Goal: Task Accomplishment & Management: Manage account settings

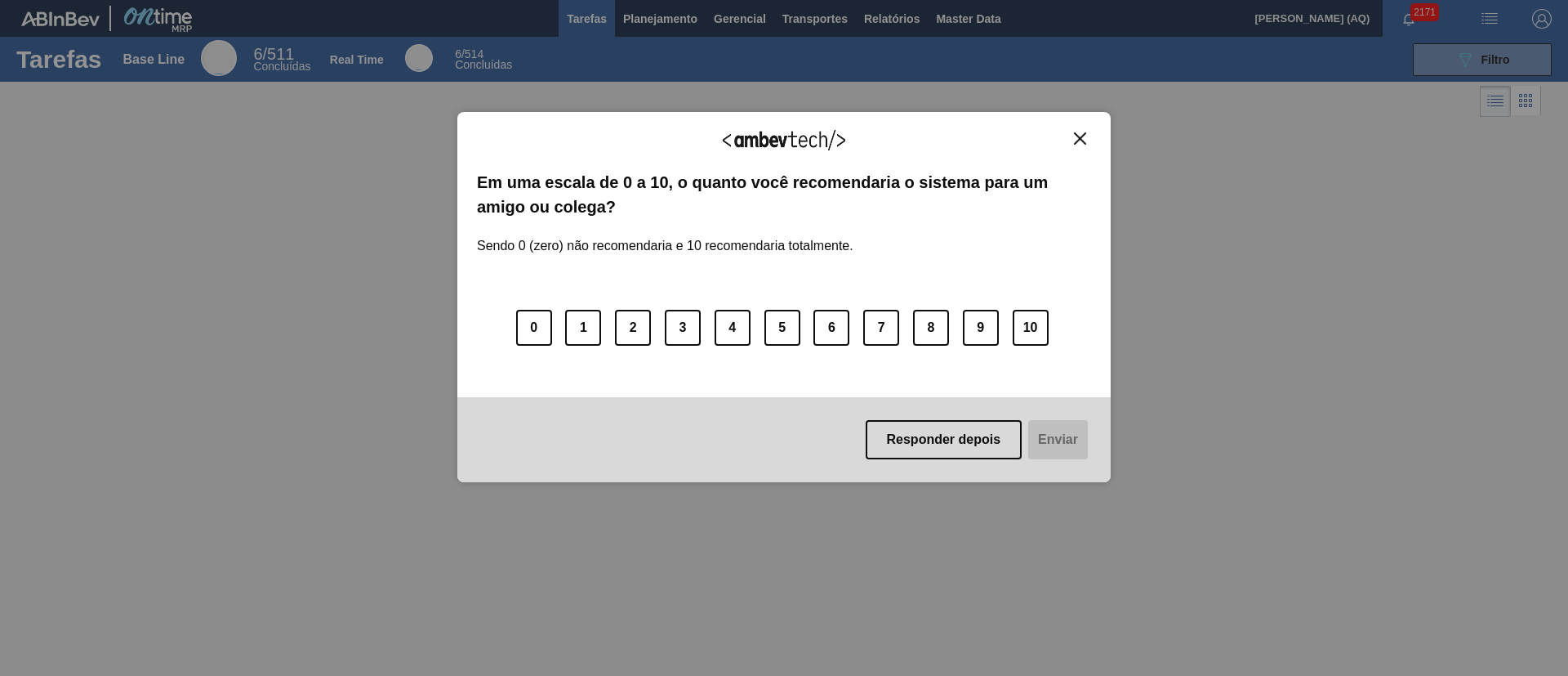
click at [1087, 144] on button "Close" at bounding box center [1080, 139] width 22 height 14
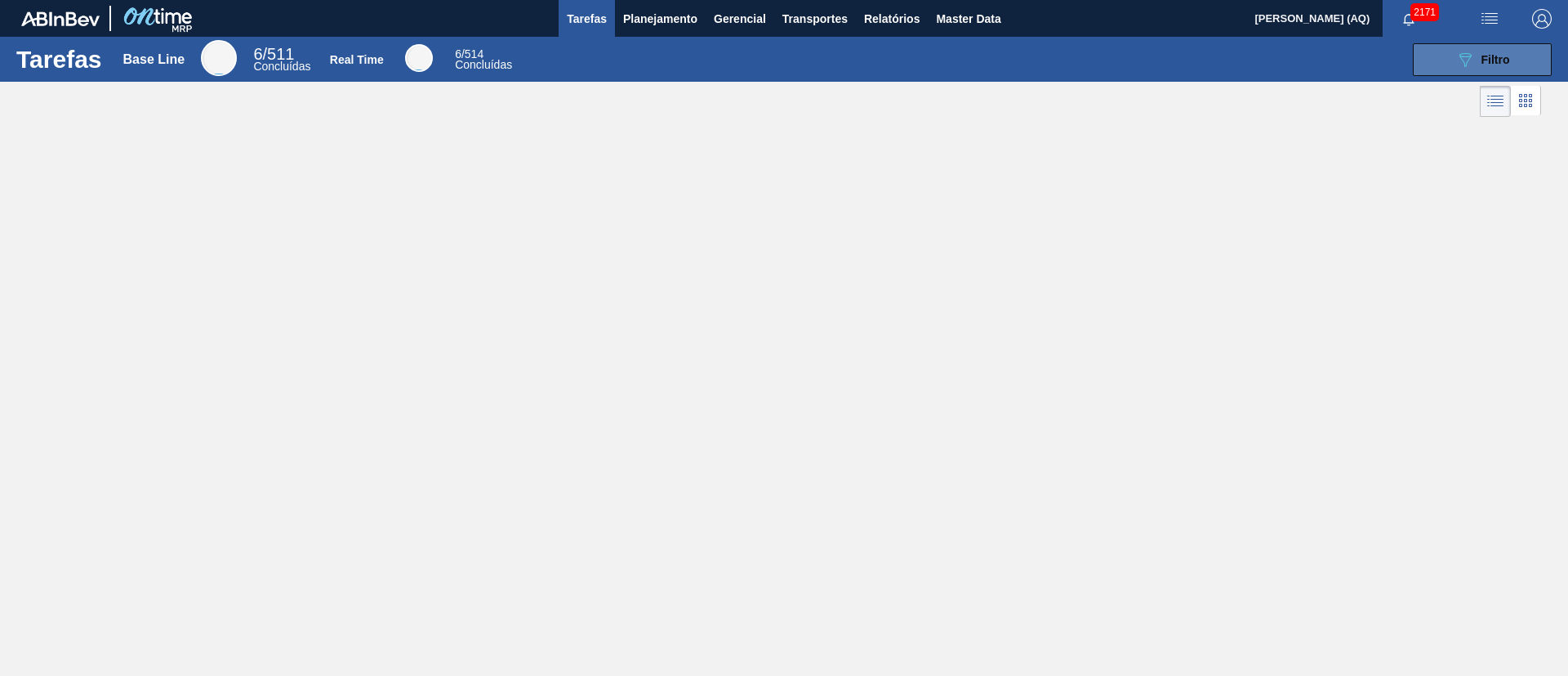
click at [1161, 67] on div "089F7B8B-B2A5-4AFE-B5C0-19BA573D28AC Filtro" at bounding box center [1483, 59] width 55 height 19
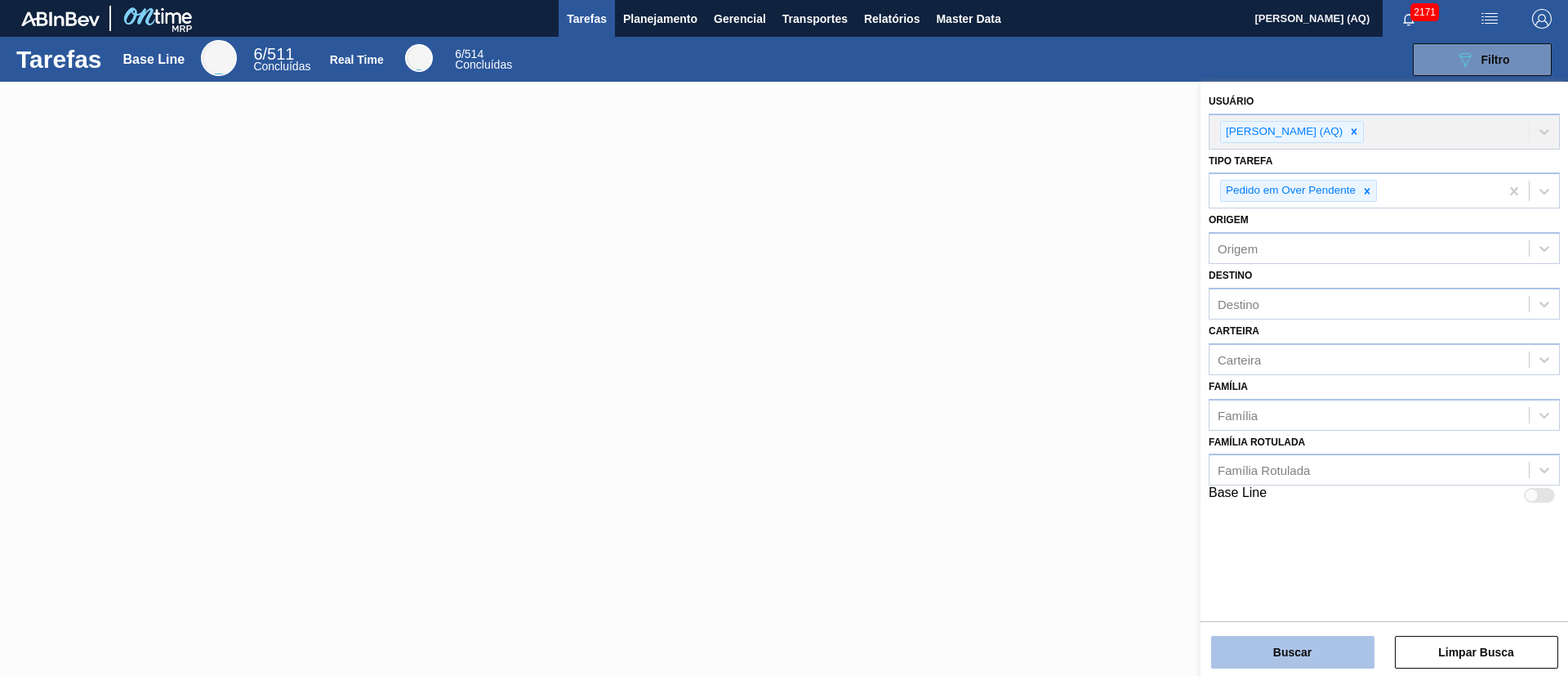
click at [1161, 499] on button "Buscar" at bounding box center [1293, 652] width 164 height 33
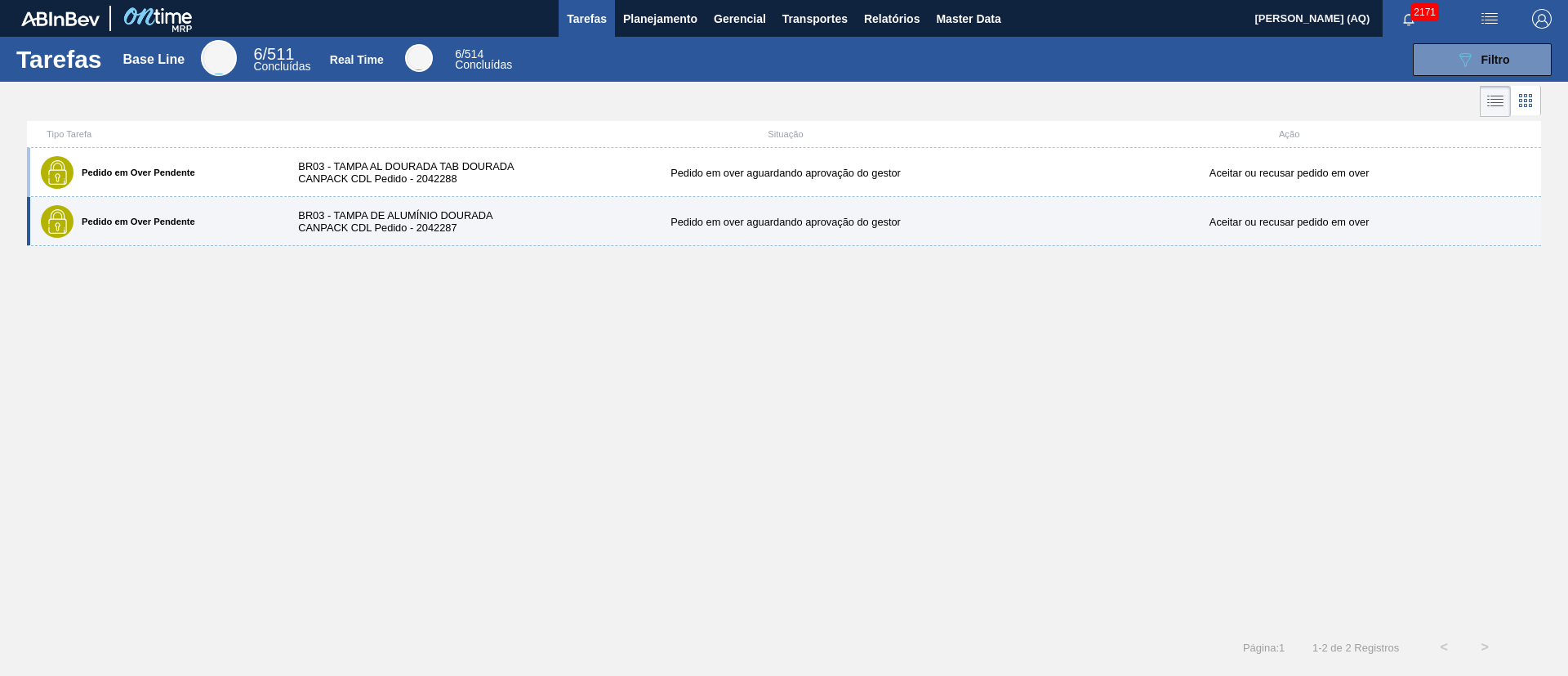
click at [376, 216] on div "BR03 - TAMPA DE ALUMÍNIO DOURADA CANPACK CDL Pedido - 2042287" at bounding box center [407, 221] width 251 height 24
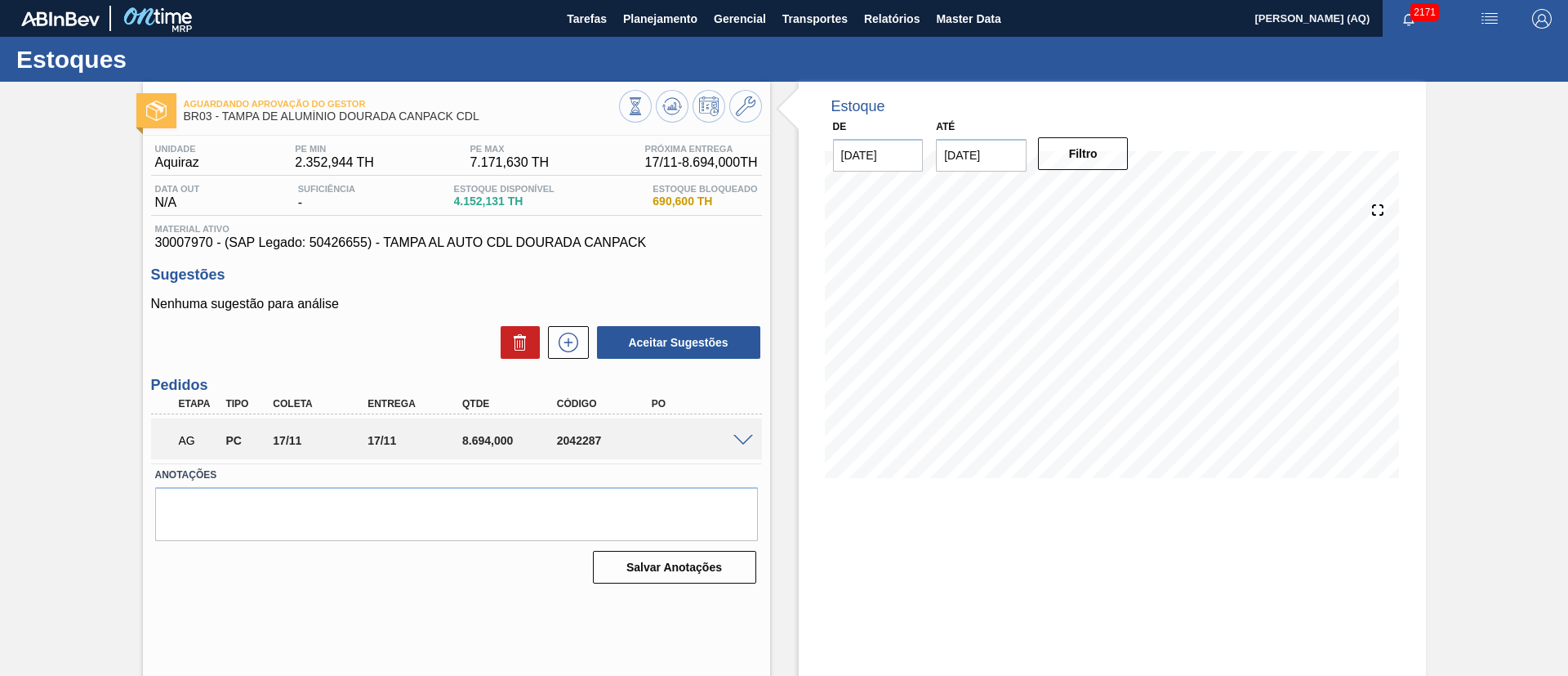
click at [744, 429] on div "AG PC 17/11 17/11 8.694,000 2042287" at bounding box center [456, 438] width 611 height 41
click at [744, 441] on span at bounding box center [743, 441] width 19 height 13
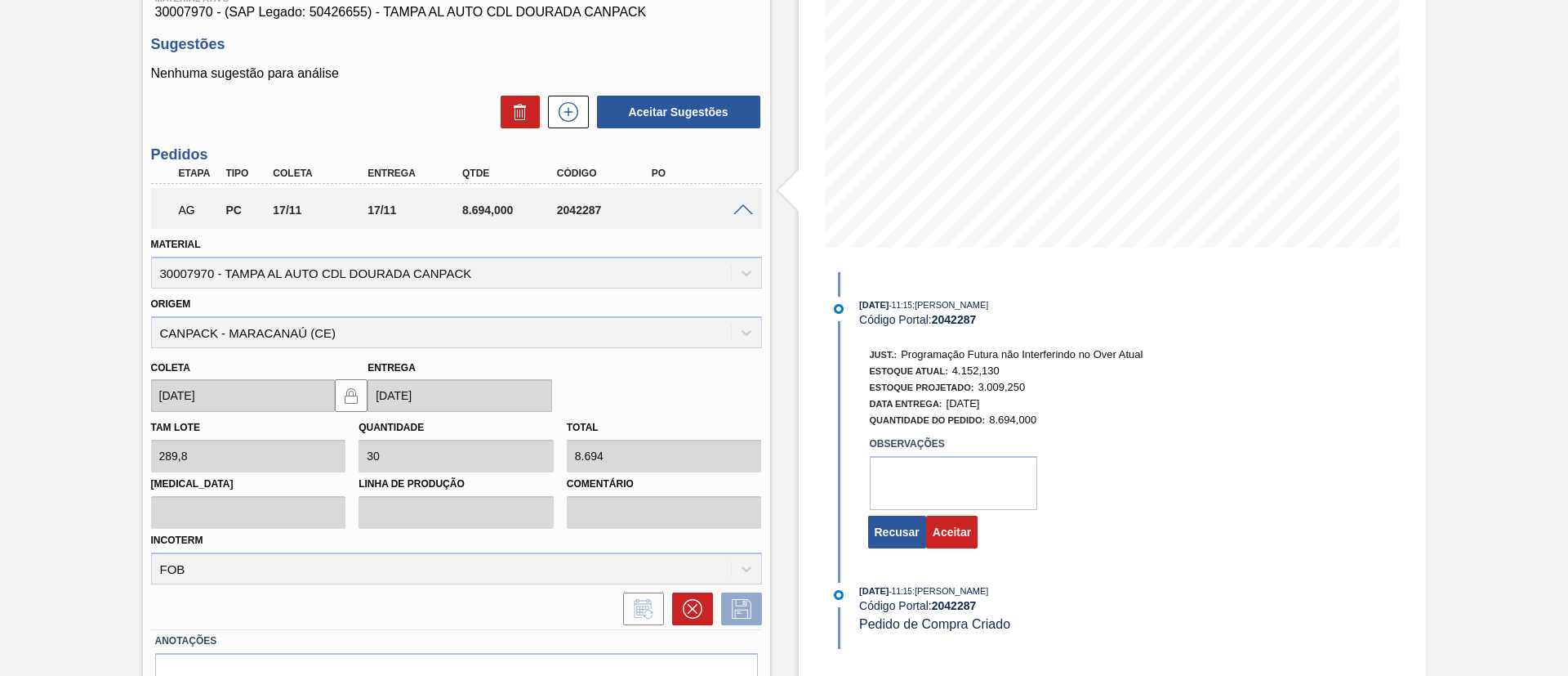
scroll to position [318, 0]
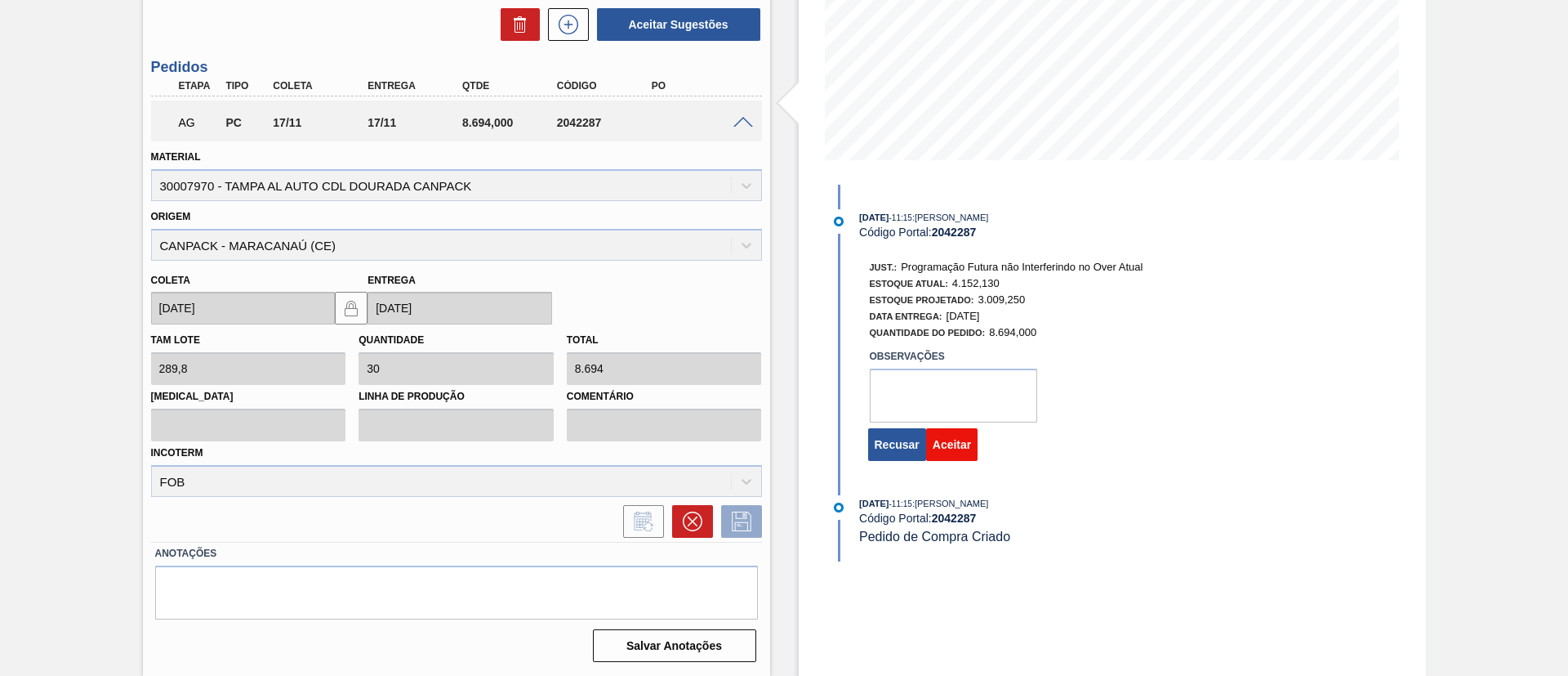
click at [969, 444] on button "Aceitar" at bounding box center [952, 444] width 52 height 33
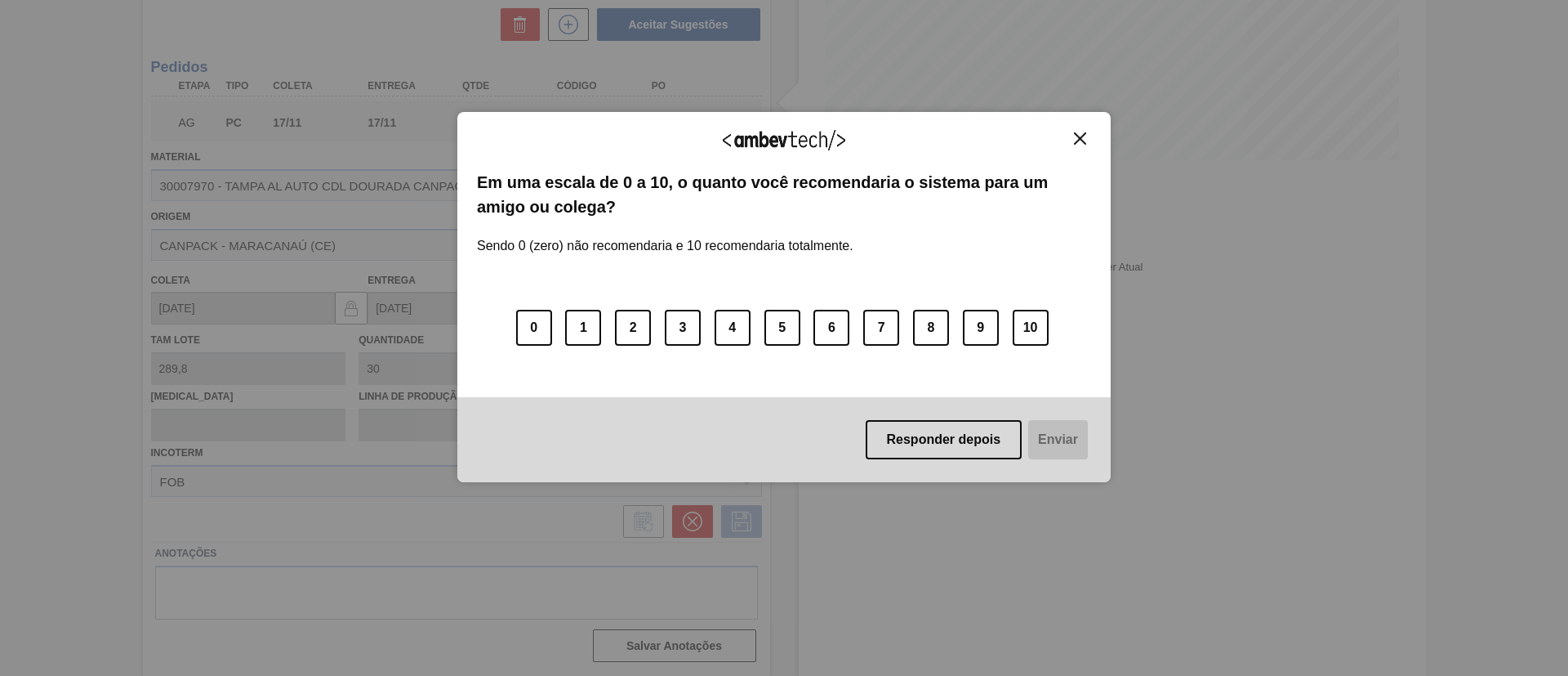
click at [1078, 135] on img "Close" at bounding box center [1080, 139] width 13 height 13
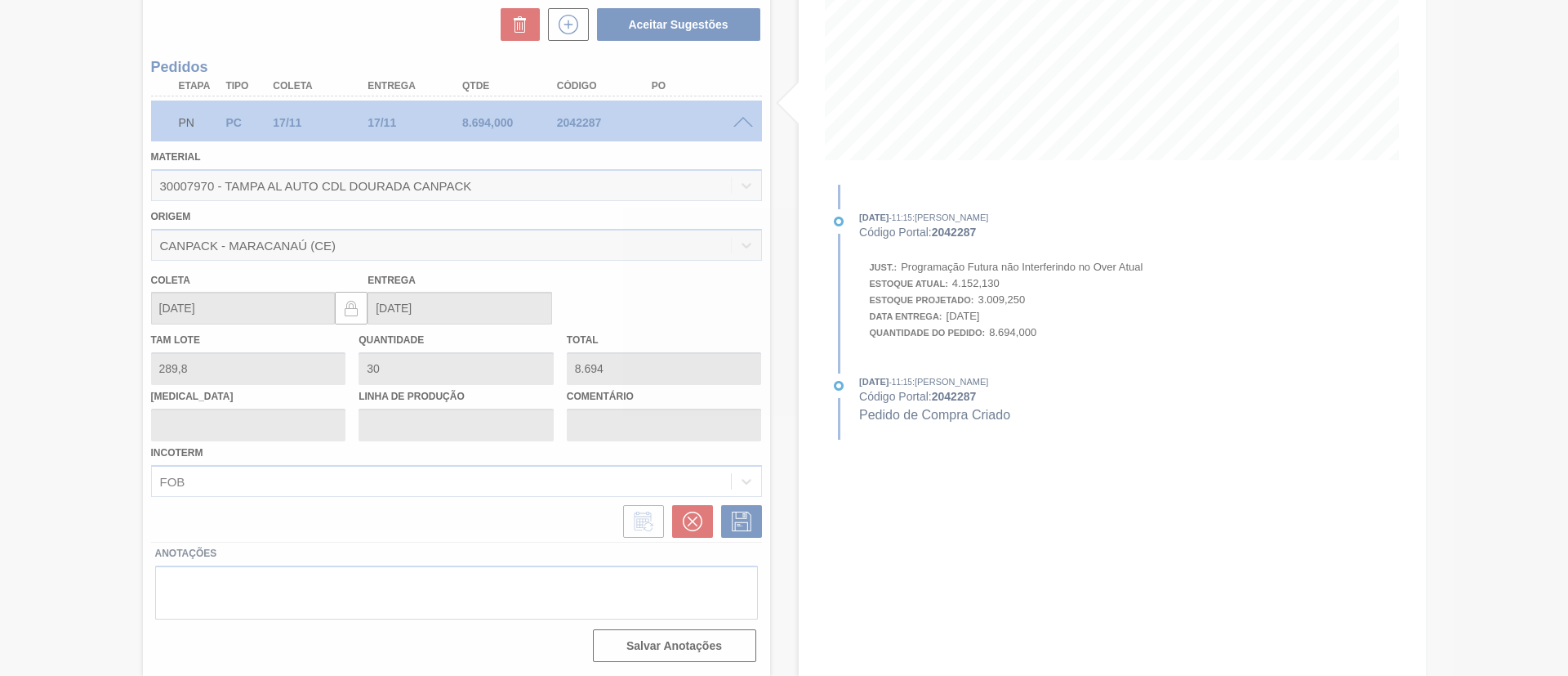
scroll to position [27, 0]
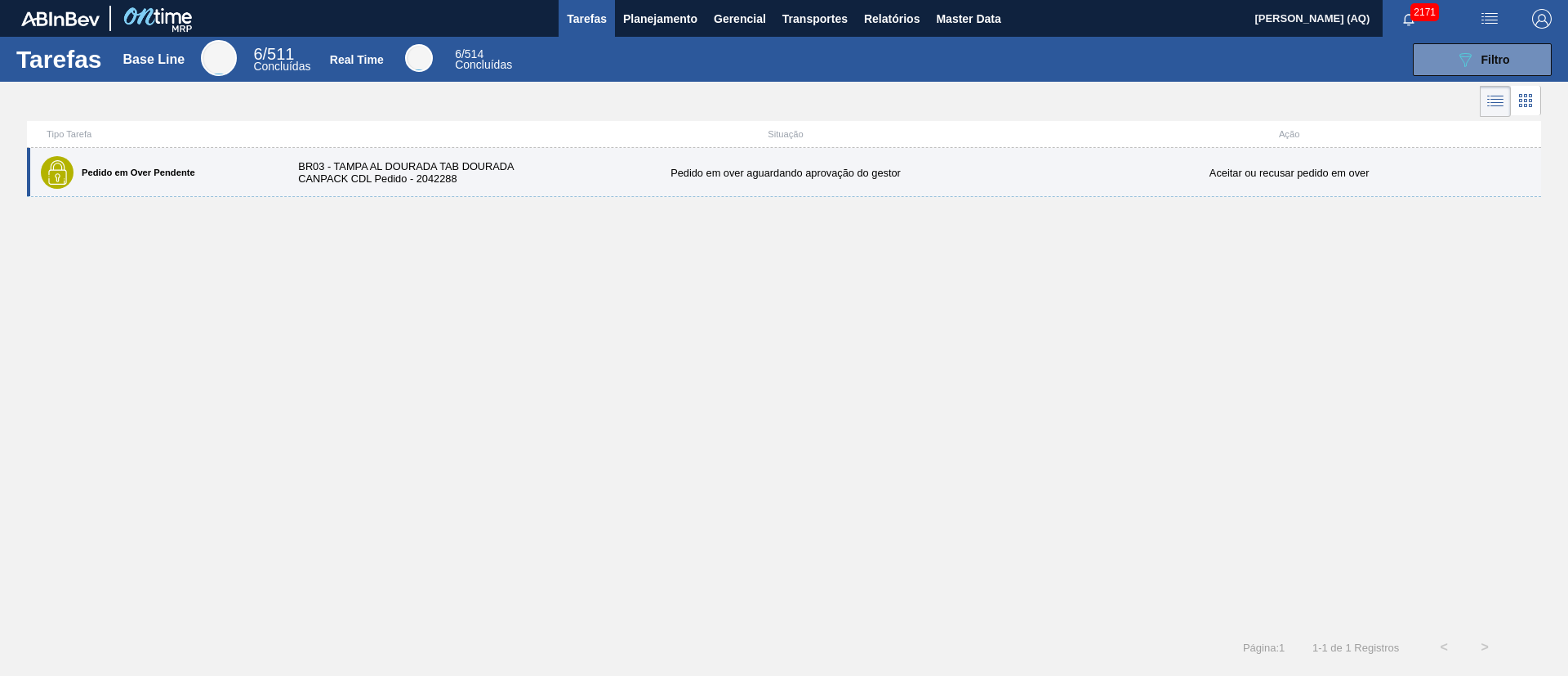
click at [416, 153] on div "Pedido em Over Pendente BR03 - TAMPA AL DOURADA TAB DOURADA CANPACK CDL Pedido …" at bounding box center [784, 172] width 1515 height 49
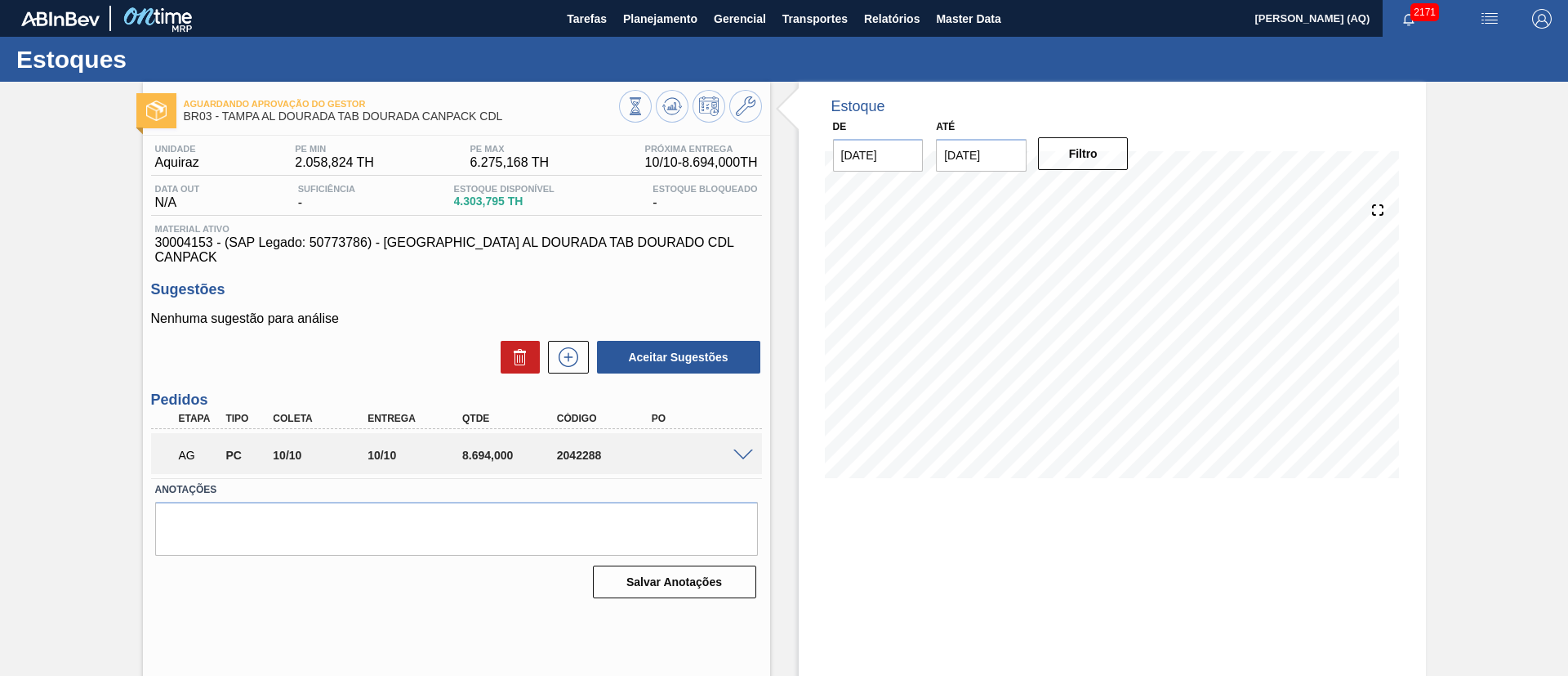
click at [731, 447] on div at bounding box center [745, 453] width 33 height 13
click at [740, 449] on span at bounding box center [743, 455] width 19 height 13
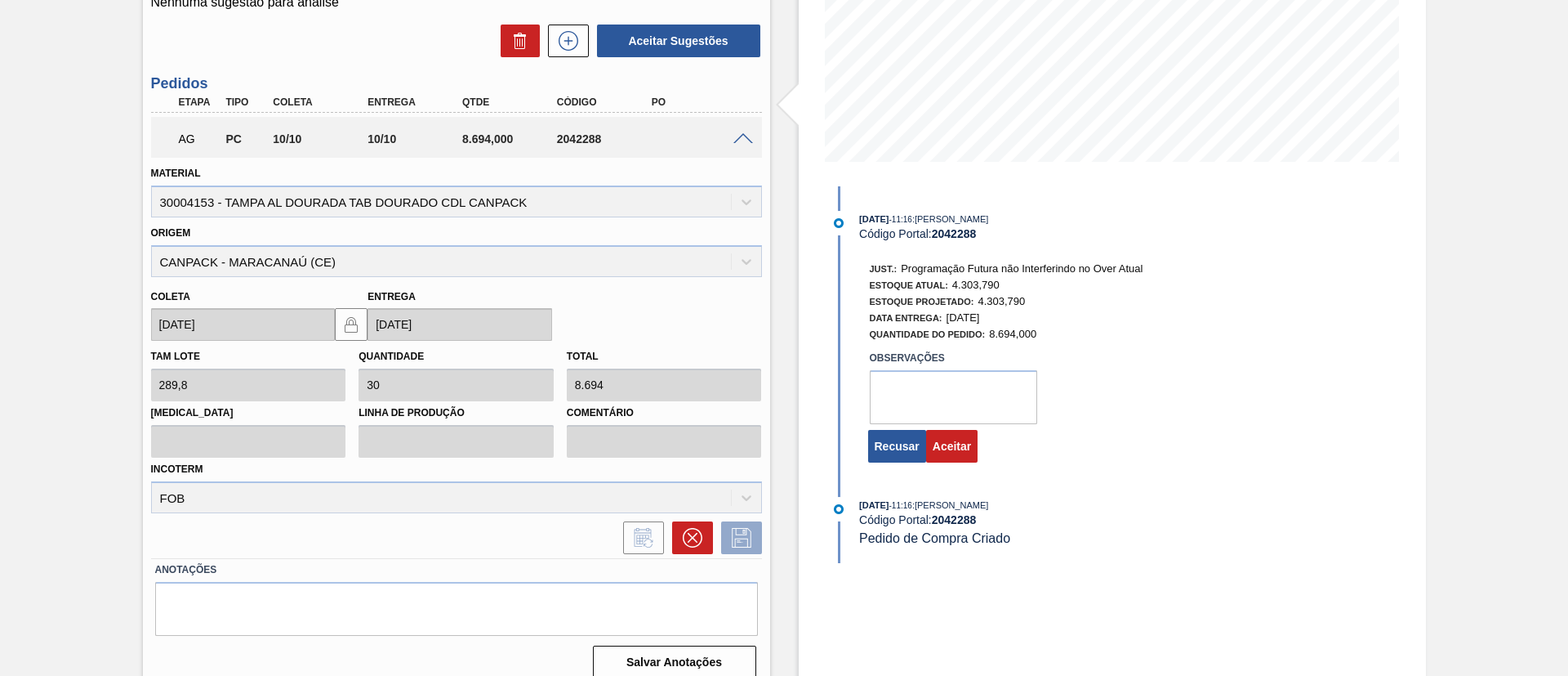
scroll to position [318, 0]
click at [970, 430] on button "Aceitar" at bounding box center [952, 444] width 52 height 33
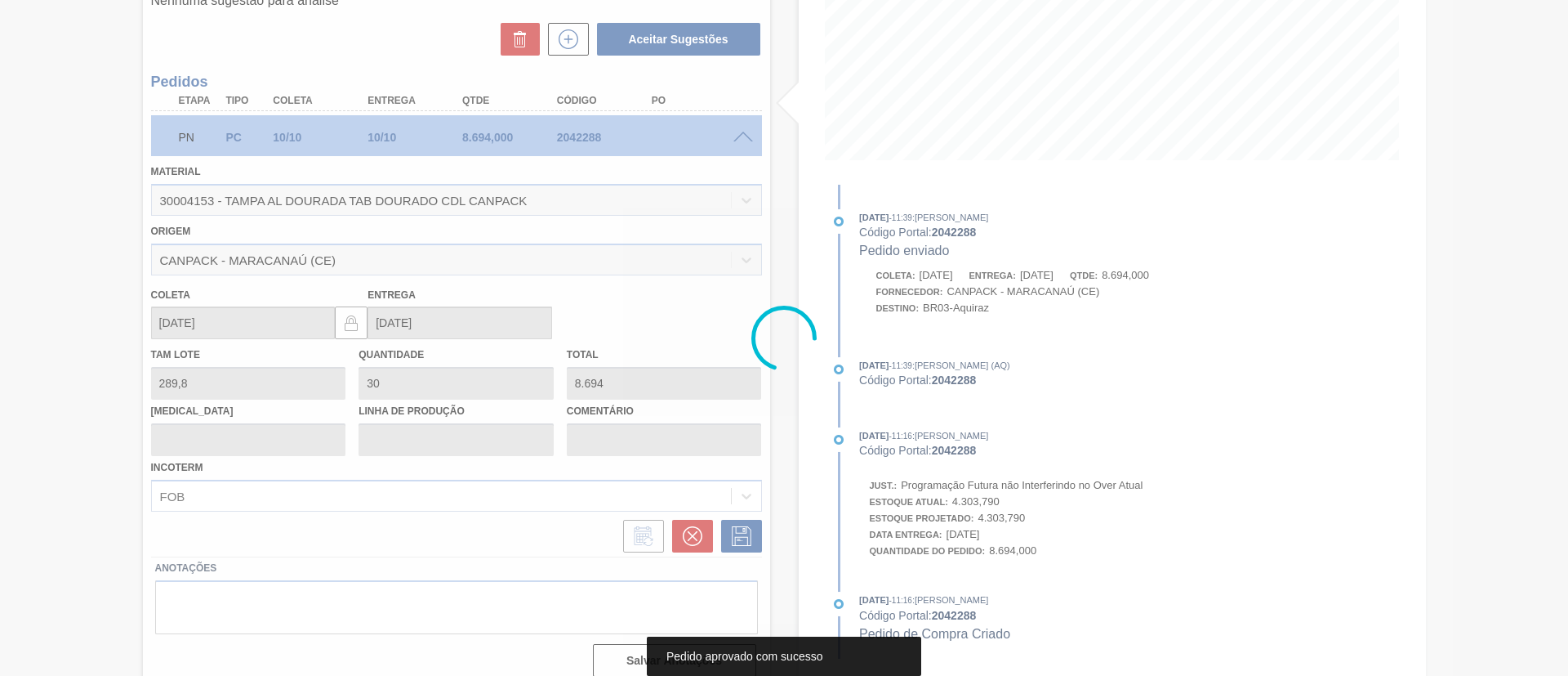
scroll to position [27, 0]
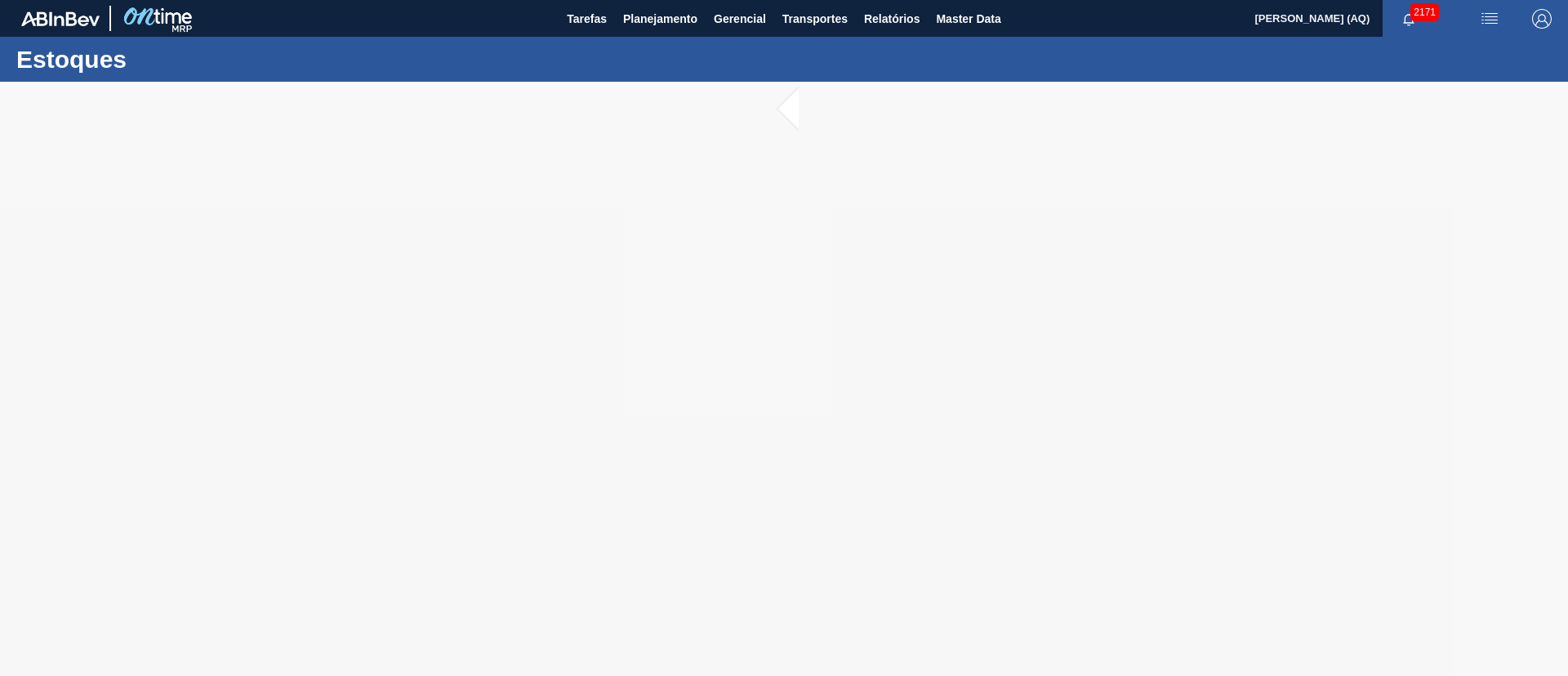
click at [418, 212] on div at bounding box center [784, 379] width 1568 height 594
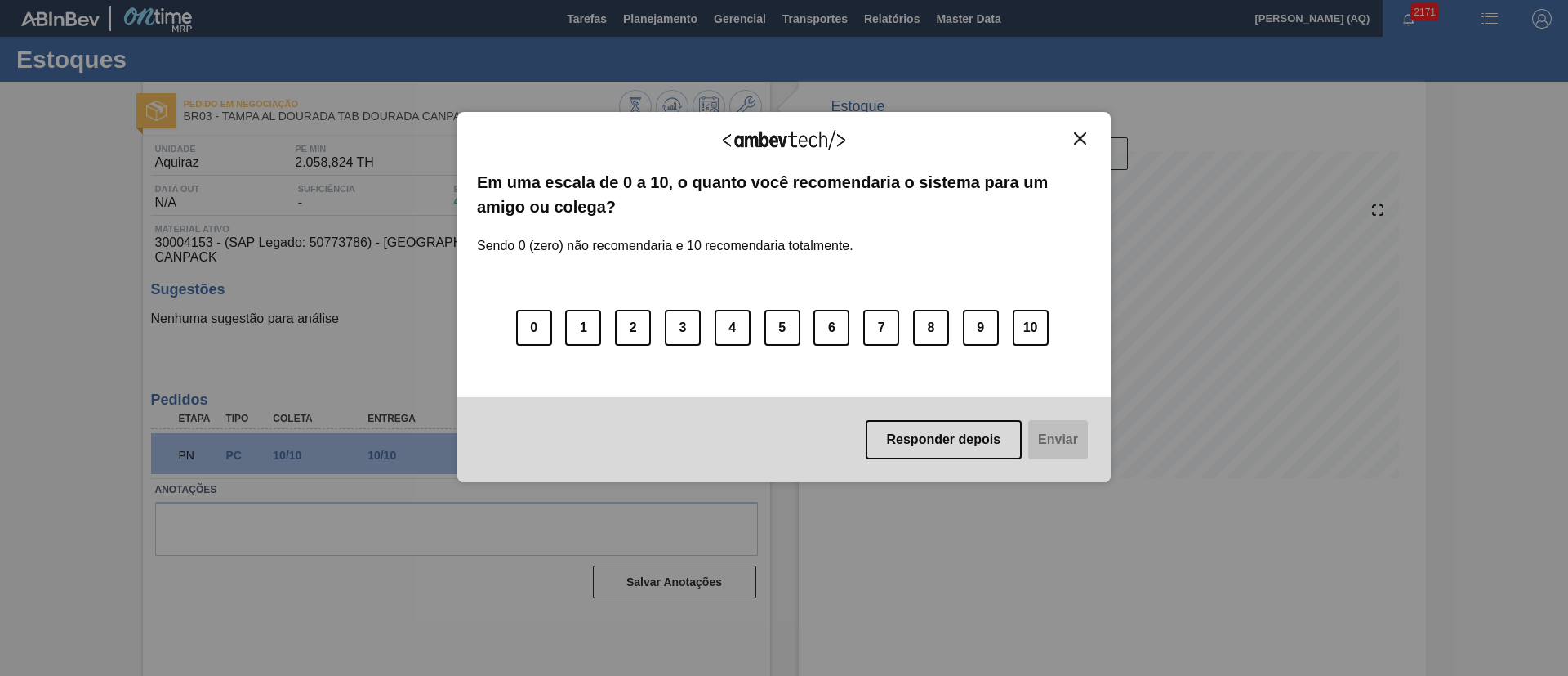
click at [1076, 137] on img "Close" at bounding box center [1080, 139] width 13 height 13
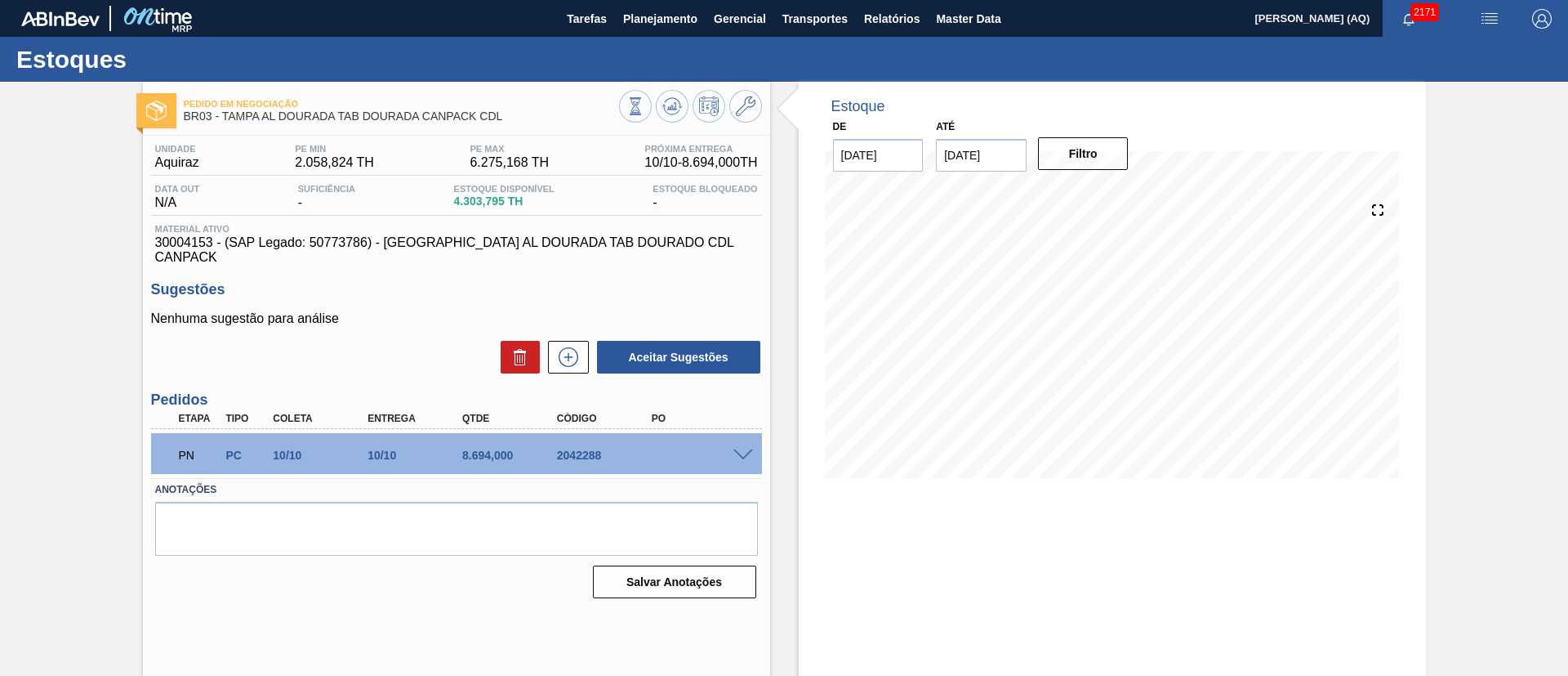
click at [172, 320] on div "Nenhuma sugestão para análise Aceitar Sugestões" at bounding box center [456, 343] width 611 height 63
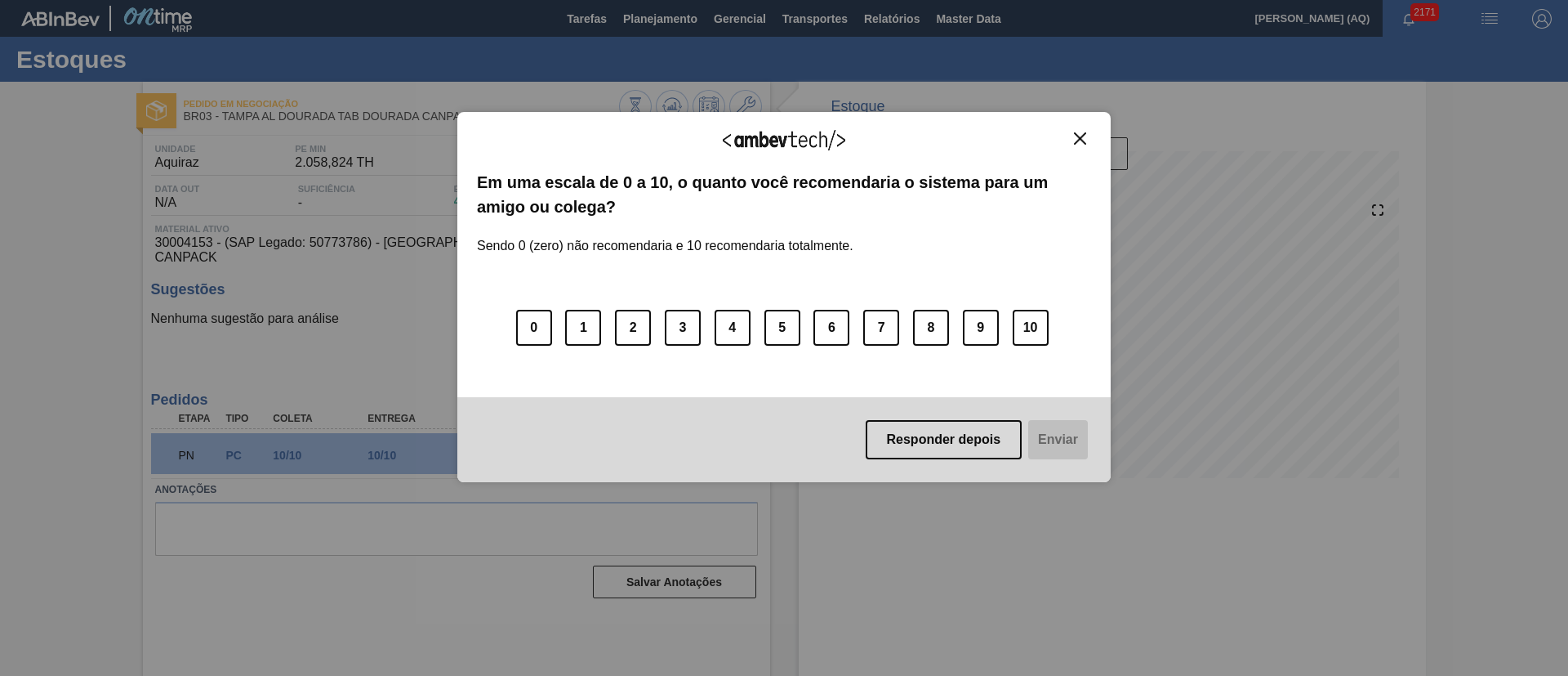
click at [1076, 135] on img "Close" at bounding box center [1080, 139] width 13 height 13
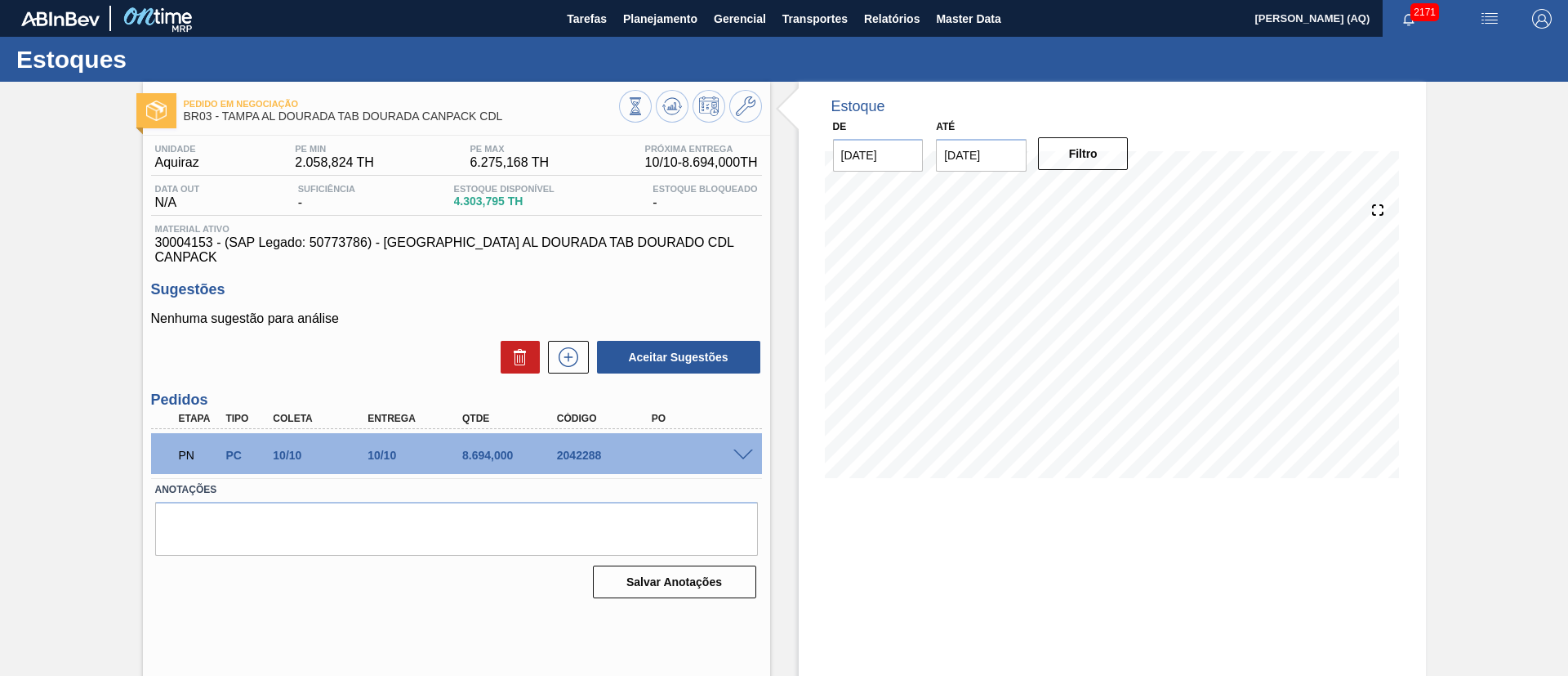
click at [88, 376] on div "Pedido em Negociação BR03 - TAMPA AL DOURADA TAB DOURADA CANPACK CDL Unidade Aq…" at bounding box center [784, 392] width 1568 height 621
